Goal: Information Seeking & Learning: Learn about a topic

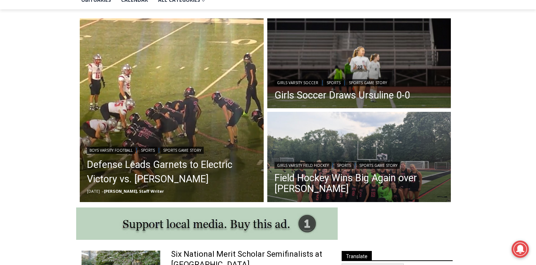
scroll to position [185, 0]
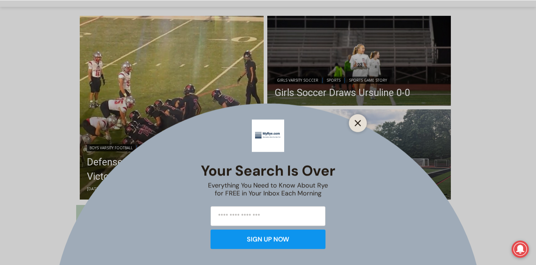
click at [360, 124] on icon "Close" at bounding box center [358, 123] width 6 height 6
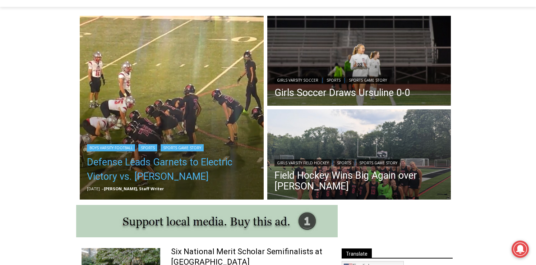
click at [184, 176] on link "Defense Leads Garnets to Electric Victory vs. [PERSON_NAME]" at bounding box center [172, 169] width 170 height 29
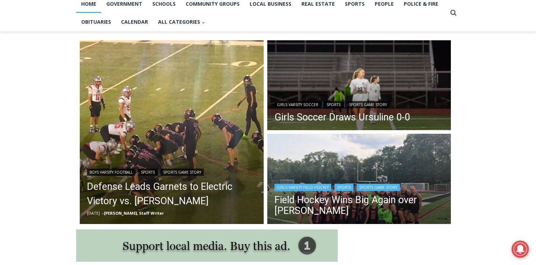
click at [352, 188] on link "Sports" at bounding box center [343, 187] width 19 height 7
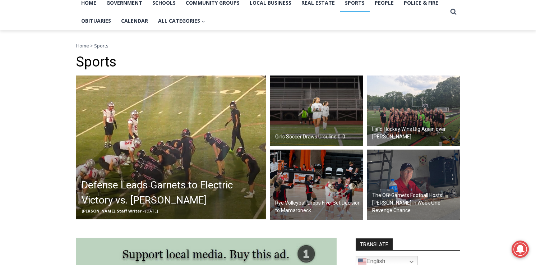
scroll to position [163, 0]
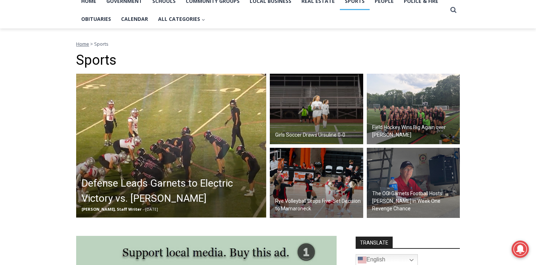
click at [414, 130] on h2 "Field Hockey Wins Big Again over [PERSON_NAME]" at bounding box center [415, 131] width 86 height 15
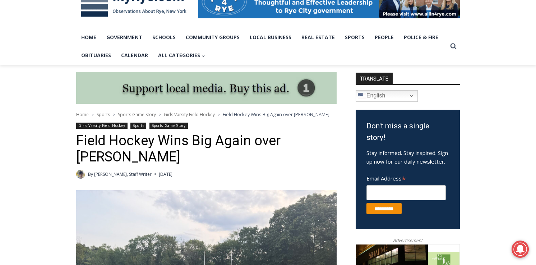
scroll to position [84, 0]
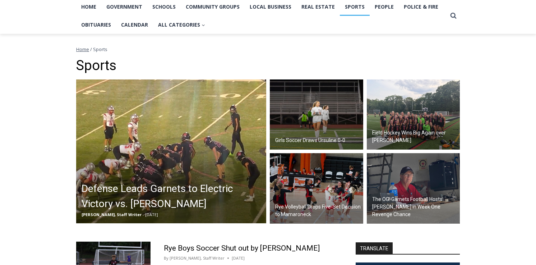
scroll to position [158, 0]
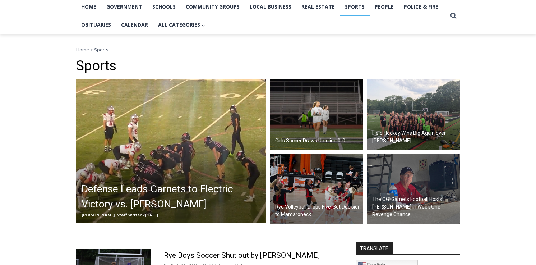
click at [217, 173] on img at bounding box center [171, 151] width 190 height 144
